Goal: Find specific page/section: Find specific page/section

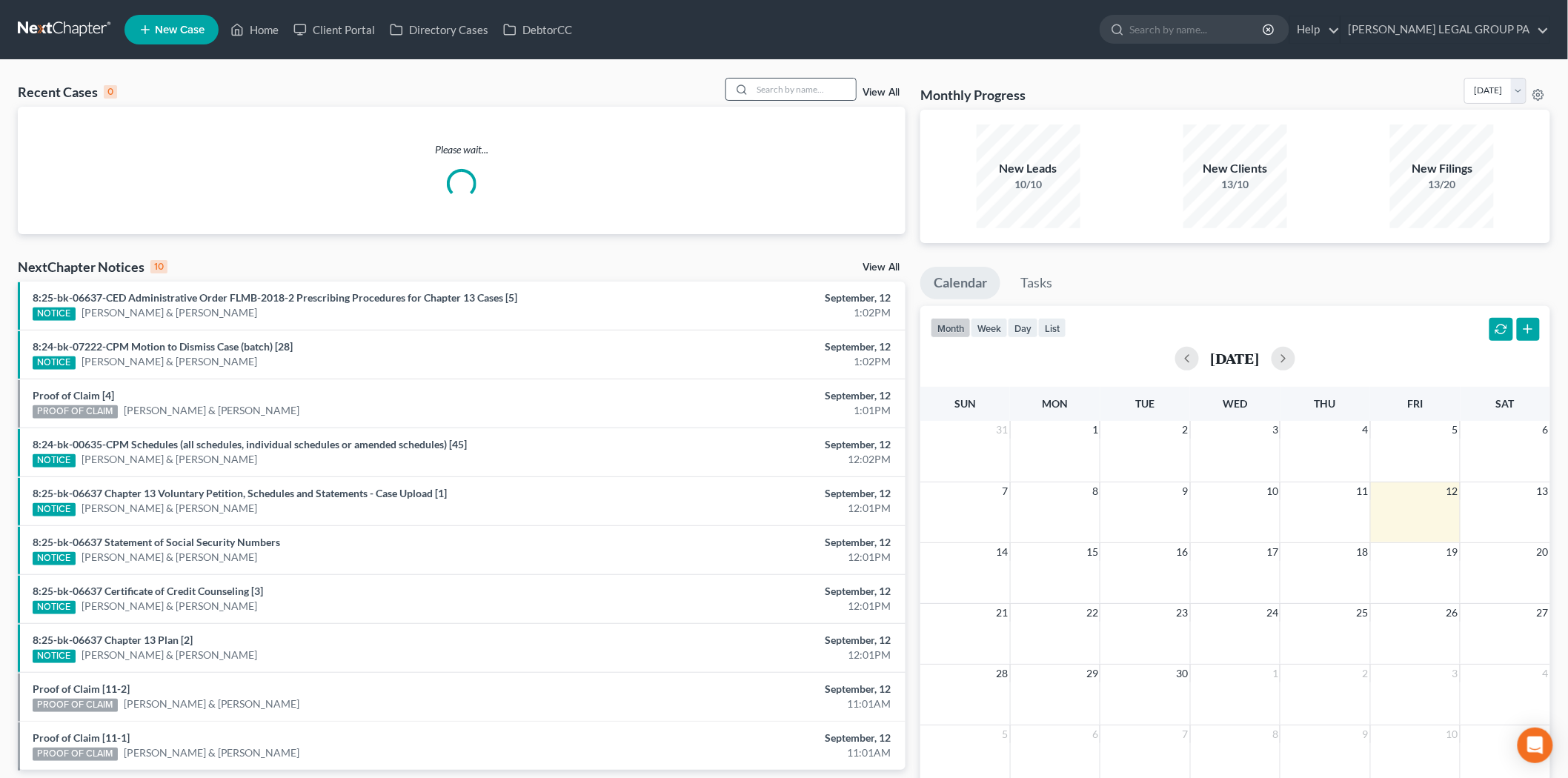
click at [748, 89] on icon at bounding box center [741, 89] width 12 height 12
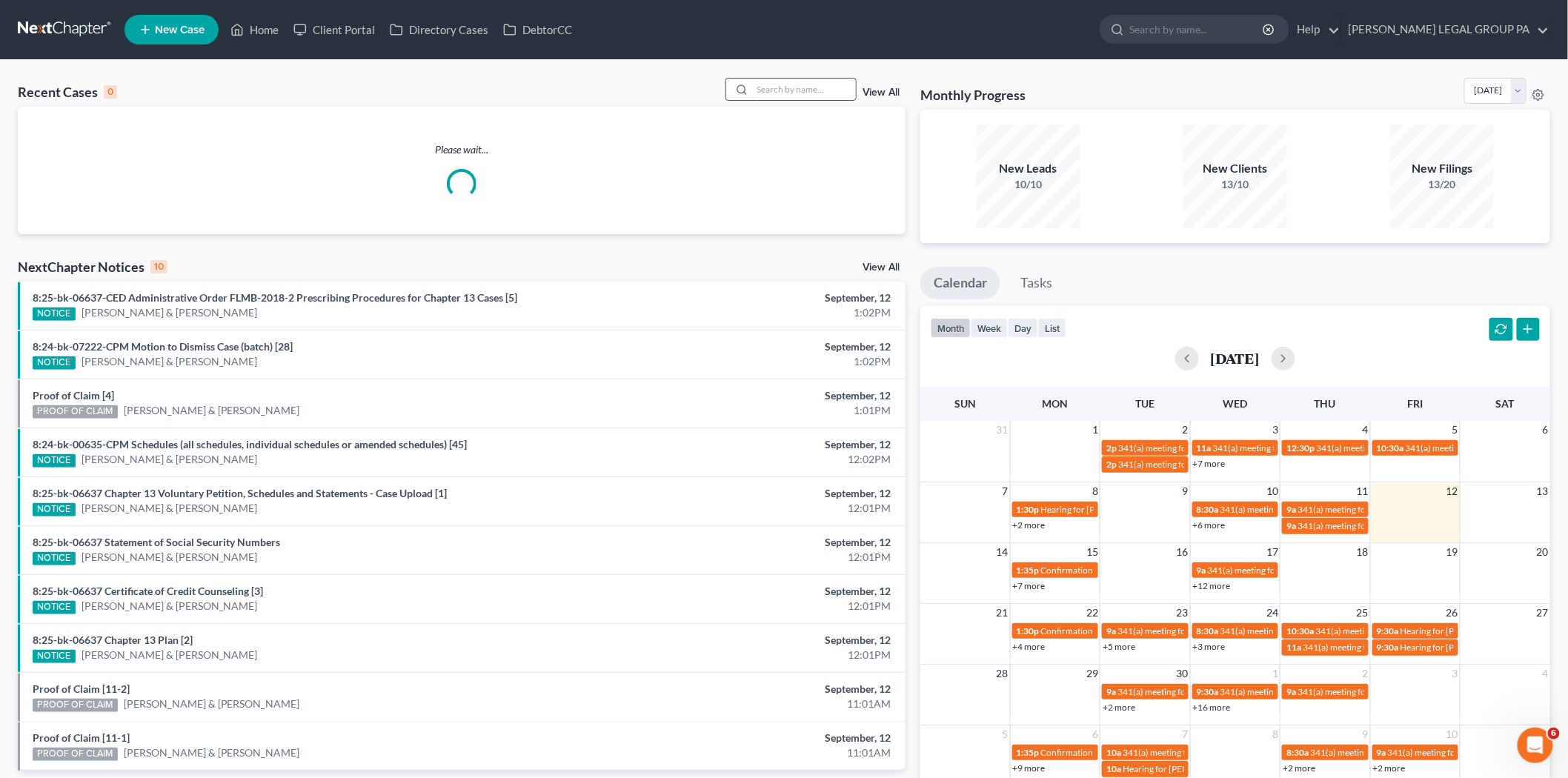
click at [760, 86] on input "search" at bounding box center [804, 89] width 104 height 21
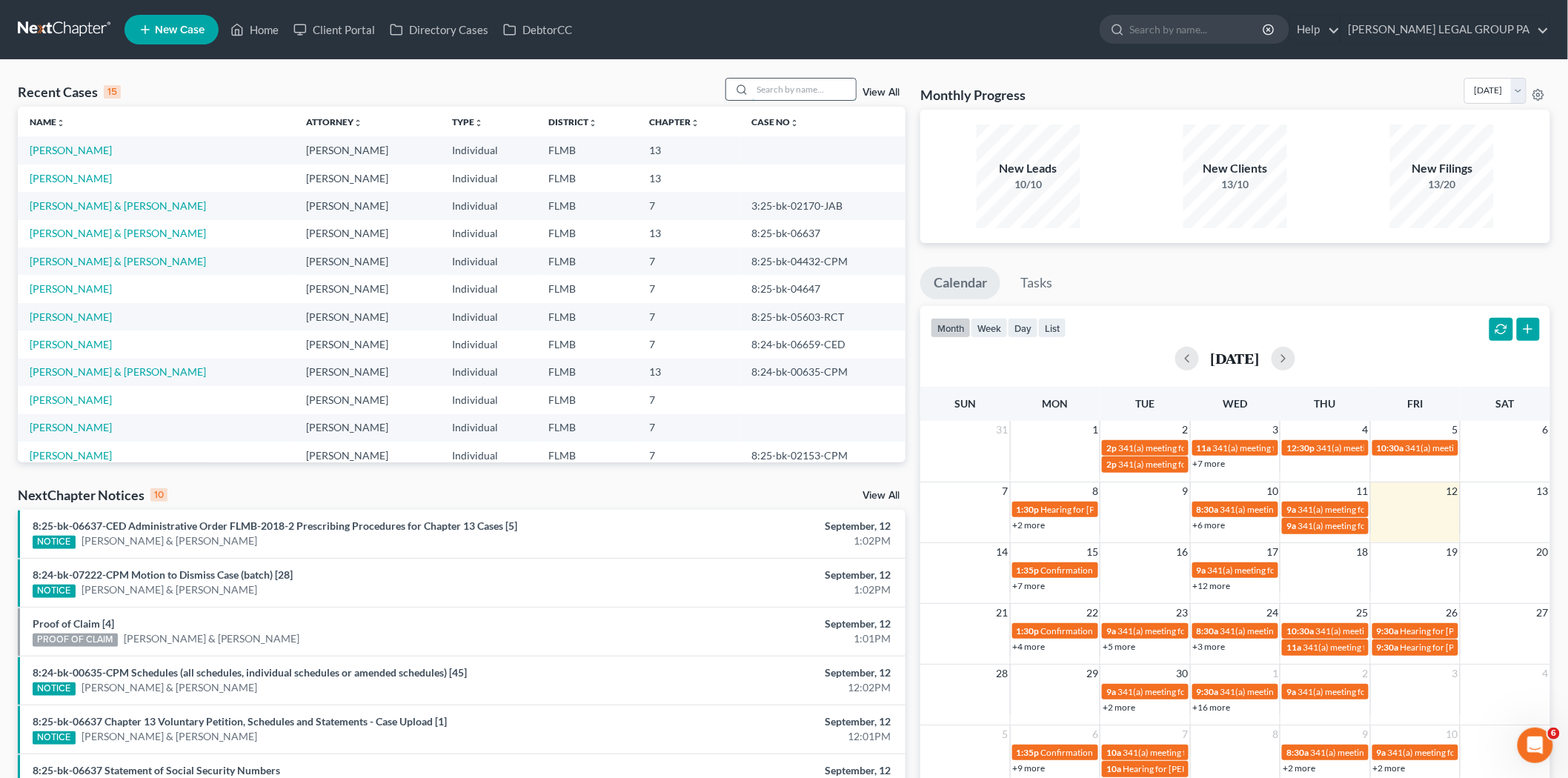
click at [800, 83] on input "search" at bounding box center [804, 89] width 104 height 21
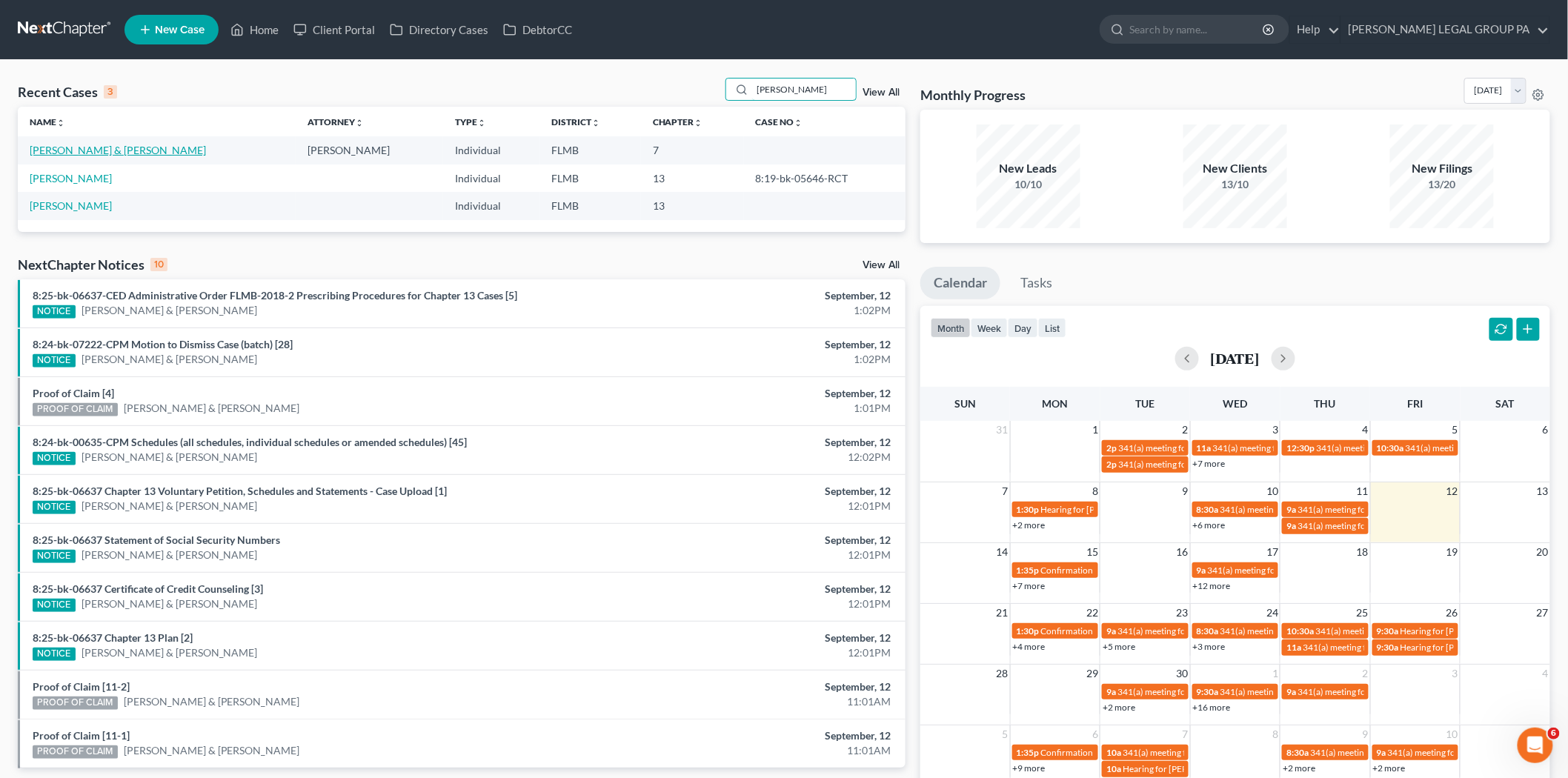
type input "webb"
click at [101, 150] on link "Webb, Robert & Holli" at bounding box center [118, 150] width 177 height 12
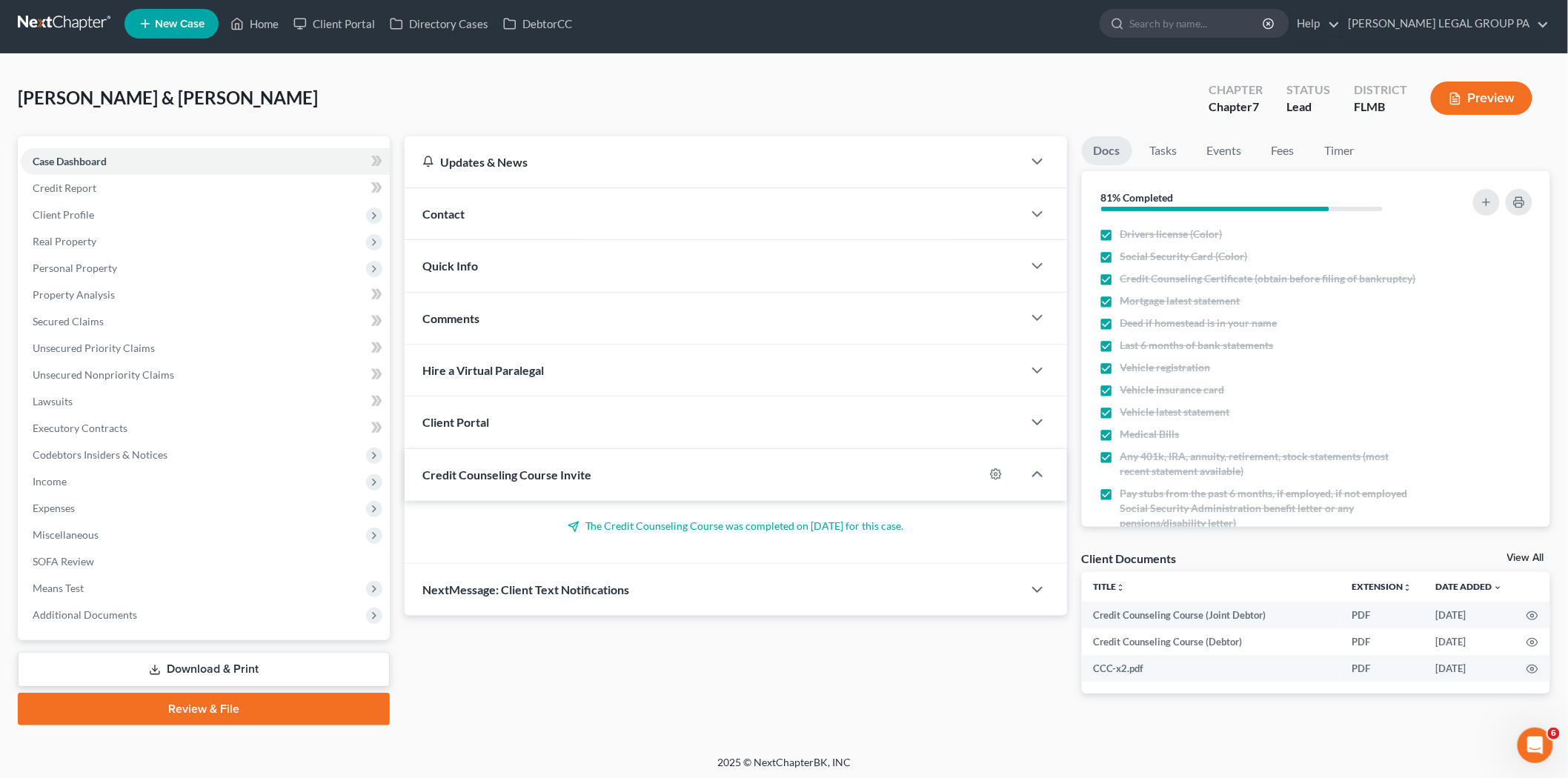
scroll to position [8, 0]
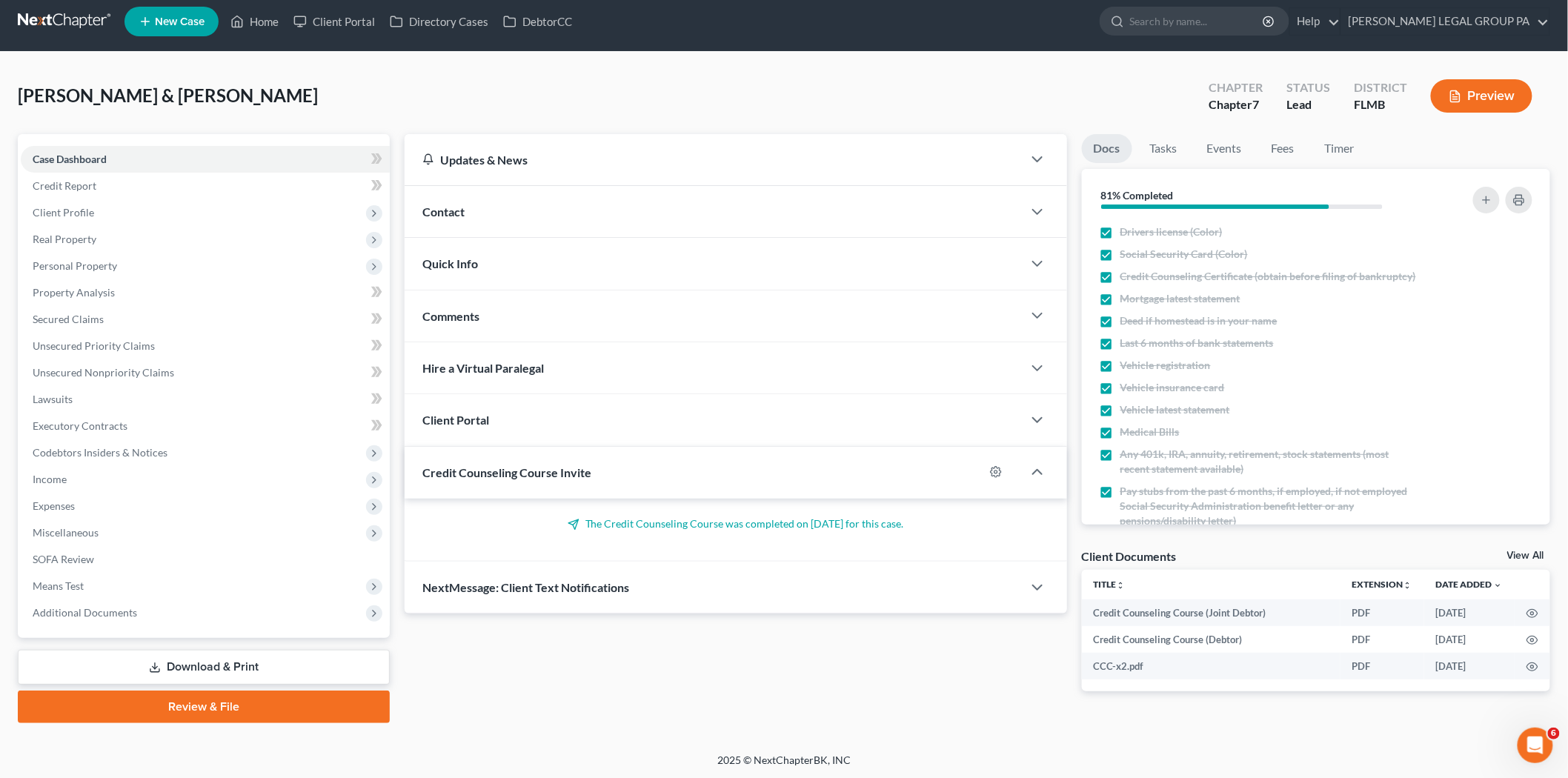
drag, startPoint x: 724, startPoint y: 497, endPoint x: 558, endPoint y: 513, distance: 166.8
click at [558, 513] on div "The Credit Counseling Course was completed on 07/21/2025 for this case." at bounding box center [736, 530] width 662 height 63
click at [675, 658] on div "Updates & News × District Notes Take a look at NextChapter's District Notes to …" at bounding box center [736, 424] width 678 height 581
click at [916, 521] on p "The Credit Counseling Course was completed on 07/21/2025 for this case." at bounding box center [736, 524] width 627 height 15
drag, startPoint x: 914, startPoint y: 522, endPoint x: 580, endPoint y: 520, distance: 334.0
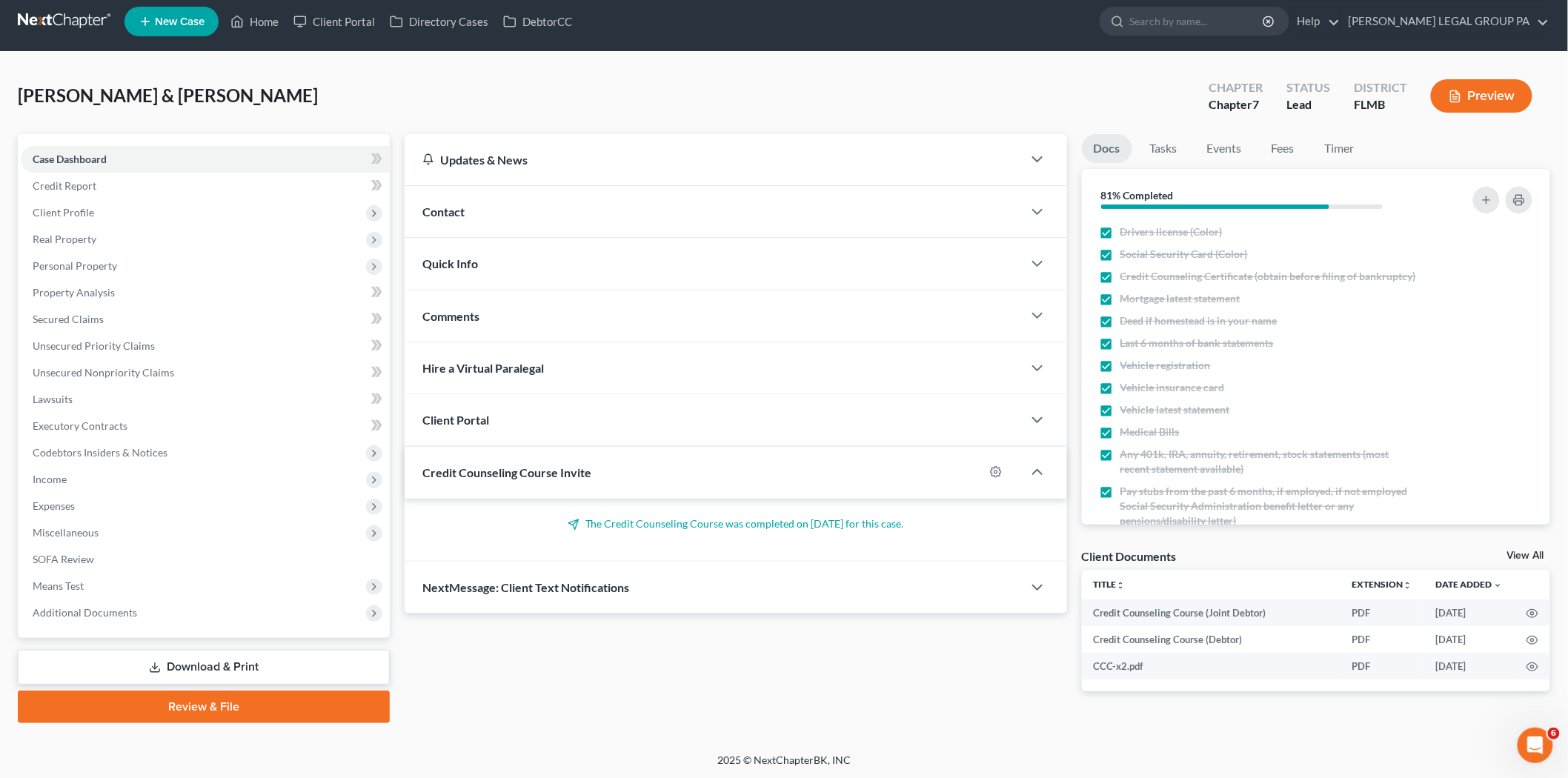
click at [580, 520] on p "The Credit Counseling Course was completed on 07/21/2025 for this case." at bounding box center [736, 524] width 627 height 15
drag, startPoint x: 912, startPoint y: 523, endPoint x: 580, endPoint y: 523, distance: 332.0
click at [580, 523] on p "The Credit Counseling Course was completed on 07/21/2025 for this case." at bounding box center [736, 524] width 627 height 15
click at [815, 527] on p "The Credit Counseling Course was completed on 07/21/2025 for this case." at bounding box center [736, 524] width 627 height 15
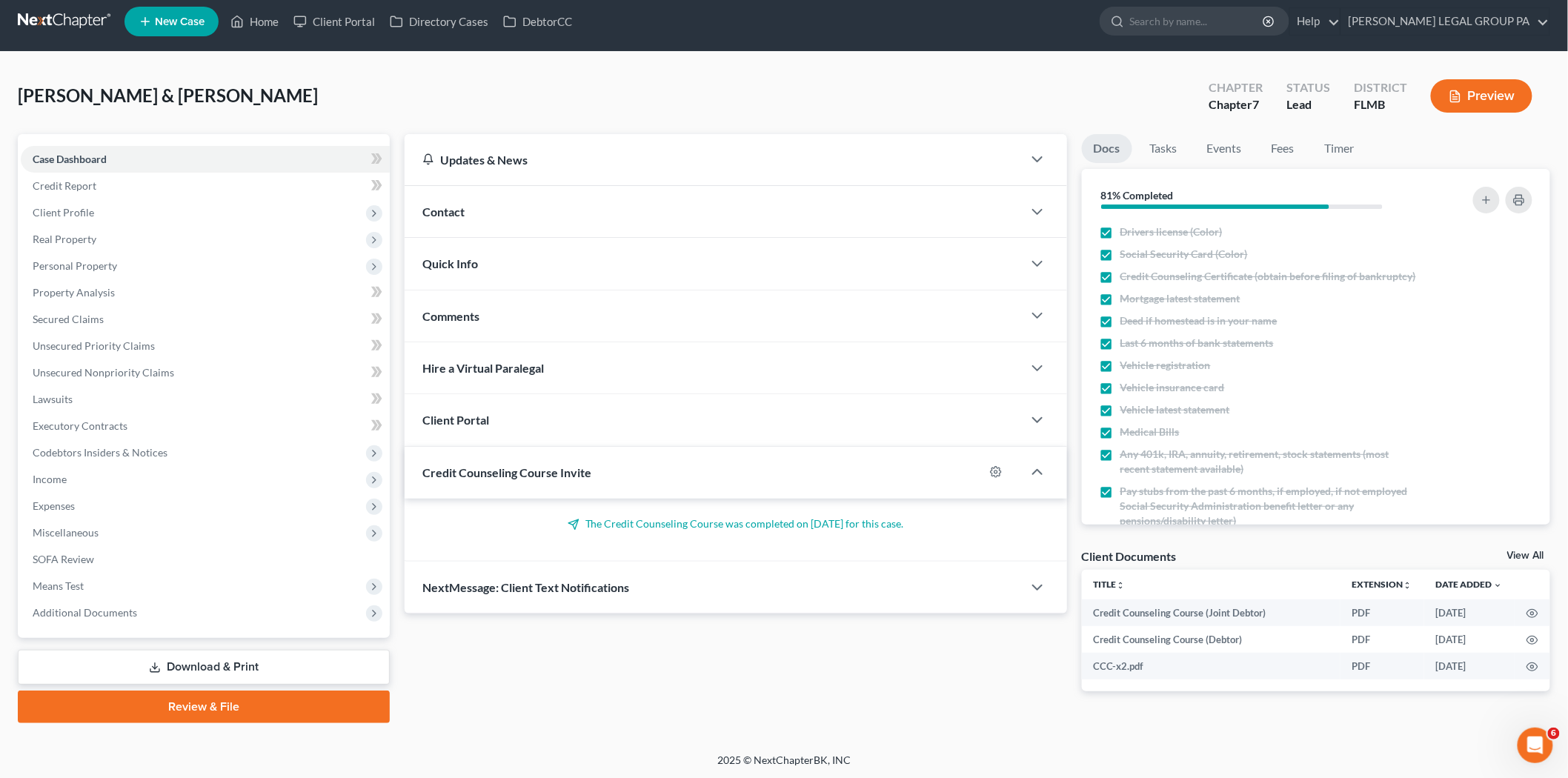
drag, startPoint x: 912, startPoint y: 524, endPoint x: 589, endPoint y: 520, distance: 323.0
click at [589, 520] on p "The Credit Counseling Course was completed on 07/21/2025 for this case." at bounding box center [736, 524] width 627 height 15
click at [126, 370] on span "Unsecured Nonpriority Claims" at bounding box center [103, 372] width 141 height 12
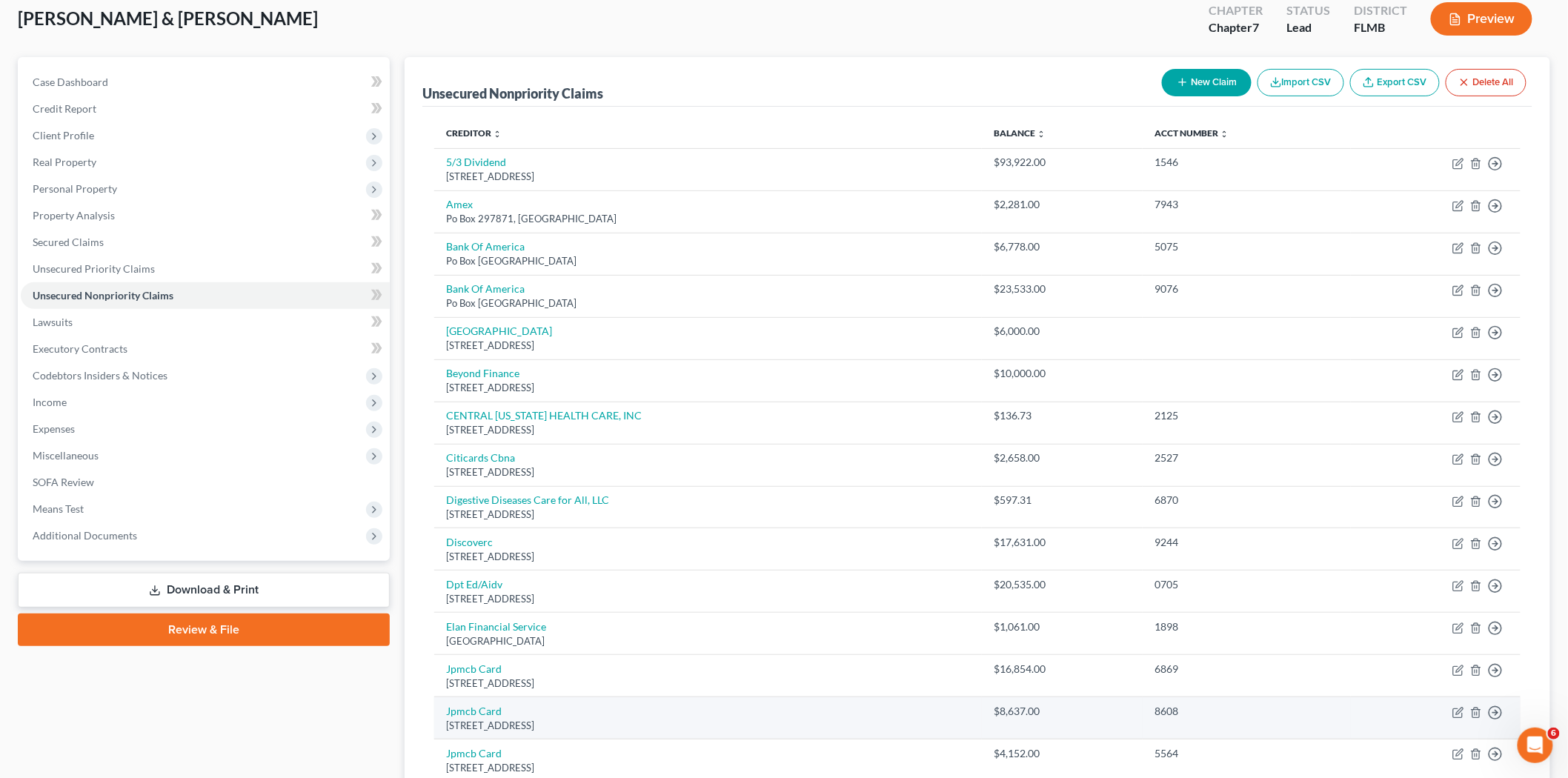
scroll to position [56, 0]
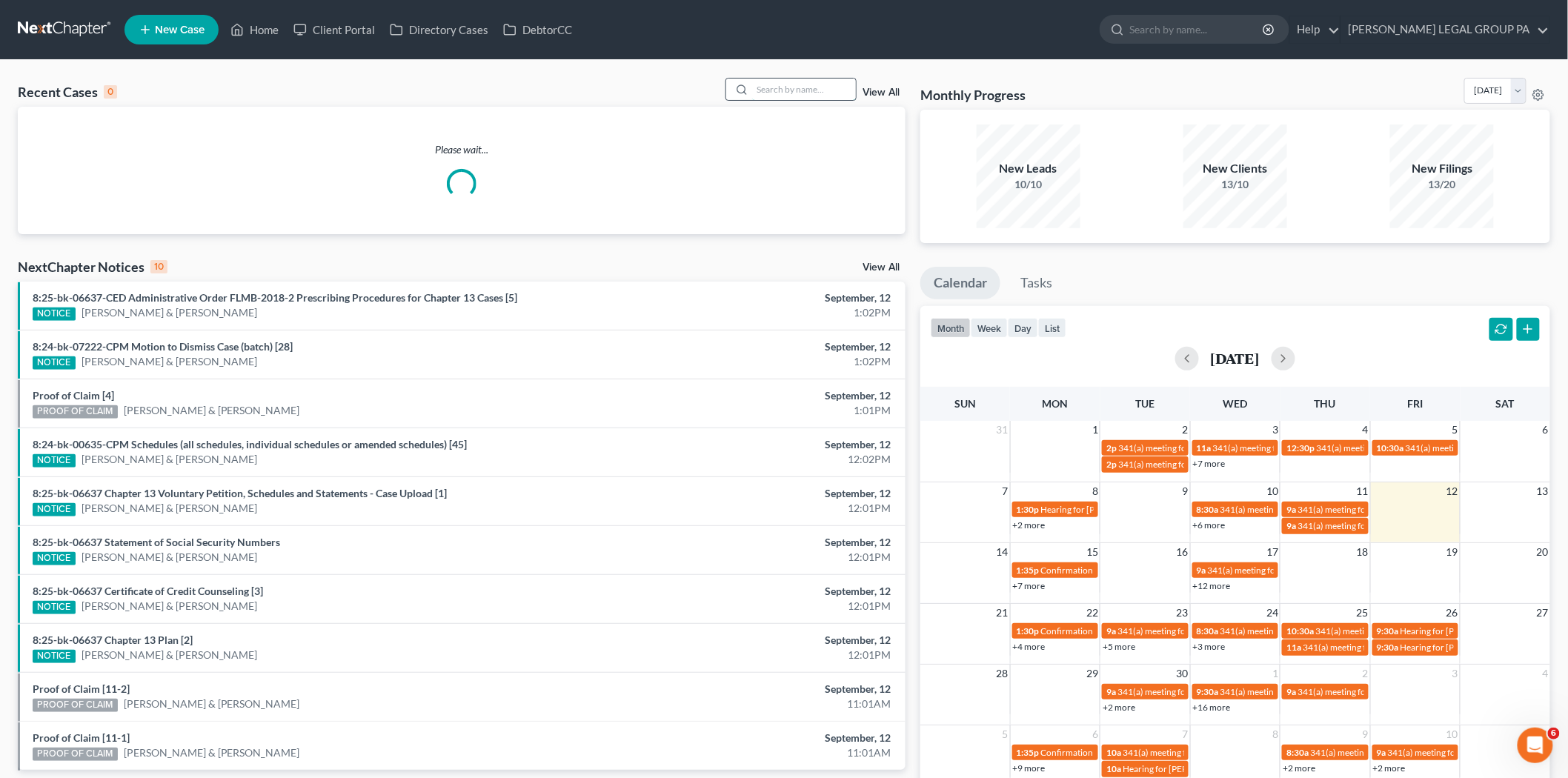
click at [788, 83] on input "search" at bounding box center [804, 89] width 104 height 21
